Goal: Obtain resource: Download file/media

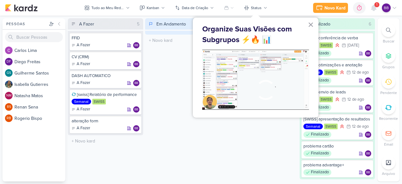
click at [184, 128] on div "Em Andamento 0 O título do kard deve ter menos que 100 caracteres" at bounding box center [182, 99] width 75 height 163
click at [310, 22] on button "×" at bounding box center [311, 24] width 6 height 10
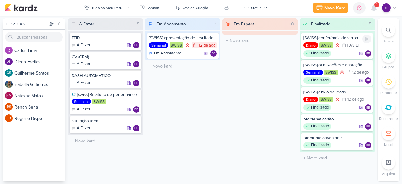
click at [342, 51] on div "Finalizado bb" at bounding box center [337, 53] width 68 height 6
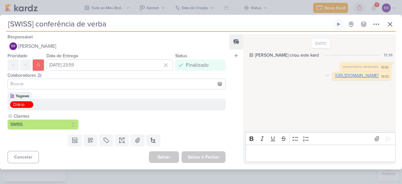
click at [335, 78] on link "[URL][DOMAIN_NAME]" at bounding box center [356, 75] width 43 height 5
click at [389, 27] on icon at bounding box center [390, 24] width 8 height 8
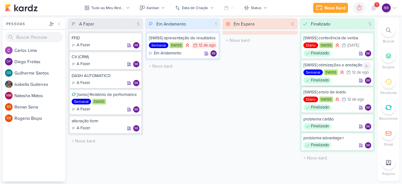
click at [338, 83] on div "Finalizado bb" at bounding box center [337, 80] width 68 height 6
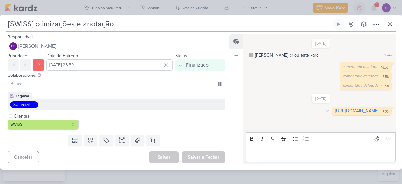
click at [335, 113] on link "[URL][DOMAIN_NAME]" at bounding box center [356, 110] width 43 height 5
